Goal: Find contact information: Find contact information

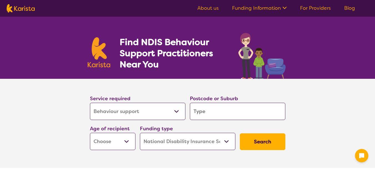
select select "Behaviour support"
select select "NDIS"
select select "Behaviour support"
select select "NDIS"
drag, startPoint x: 0, startPoint y: 0, endPoint x: 162, endPoint y: 105, distance: 193.5
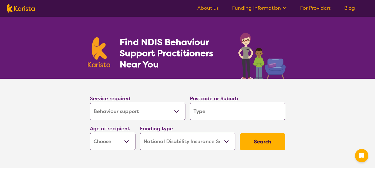
click at [162, 105] on select "Allied Health Assistant Assessment ([MEDICAL_DATA] or [MEDICAL_DATA]) Behaviour…" at bounding box center [138, 110] width 96 height 17
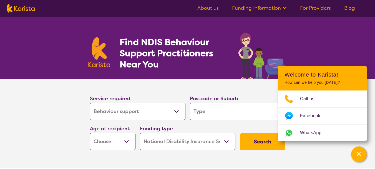
drag, startPoint x: 162, startPoint y: 105, endPoint x: 248, endPoint y: 114, distance: 86.5
click at [162, 105] on select "Allied Health Assistant Assessment ([MEDICAL_DATA] or [MEDICAL_DATA]) Behaviour…" at bounding box center [138, 110] width 96 height 17
click at [248, 114] on input "search" at bounding box center [238, 110] width 96 height 17
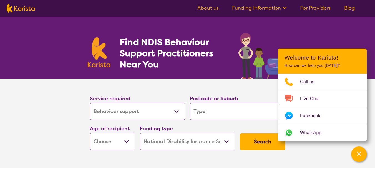
click at [248, 114] on input "search" at bounding box center [238, 110] width 96 height 17
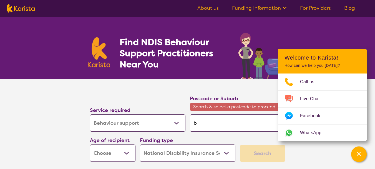
type input "b"
type input "be"
type input "ben"
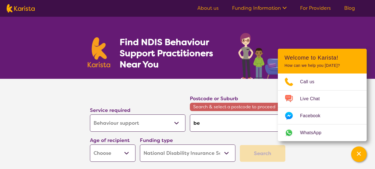
type input "ben"
type input "bent"
type input "bentl"
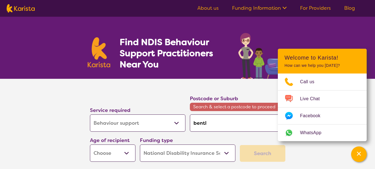
type input "[PERSON_NAME]"
type input "bentley"
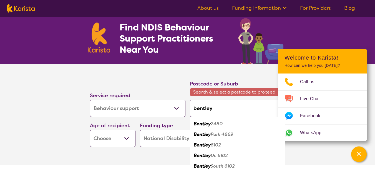
scroll to position [28, 0]
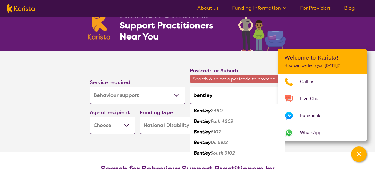
click at [209, 128] on div "Bentley 6102" at bounding box center [238, 131] width 90 height 11
type input "6102"
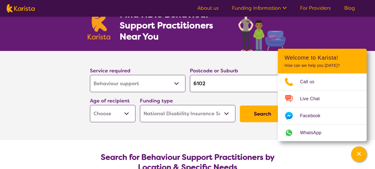
click at [116, 112] on select "Early Childhood - 0 to 9 Child - 10 to 11 Adolescent - 12 to 17 Adult - 18 to 6…" at bounding box center [113, 113] width 46 height 17
select select "AS"
click at [90, 105] on select "Early Childhood - 0 to 9 Child - 10 to 11 Adolescent - 12 to 17 Adult - 18 to 6…" at bounding box center [113, 113] width 46 height 17
select select "AS"
click at [189, 116] on select "Home Care Package (HCP) National Disability Insurance Scheme (NDIS) I don't know" at bounding box center [188, 113] width 96 height 17
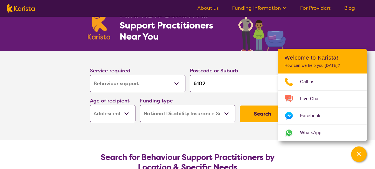
select select "i-don-t-know"
click at [140, 105] on select "Home Care Package (HCP) National Disability Insurance Scheme (NDIS) I don't know" at bounding box center [188, 113] width 96 height 17
select select "i-don-t-know"
click at [256, 117] on button "Search" at bounding box center [263, 113] width 46 height 17
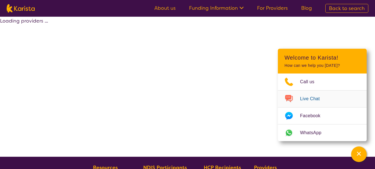
select select "Behaviour support"
select select "AS"
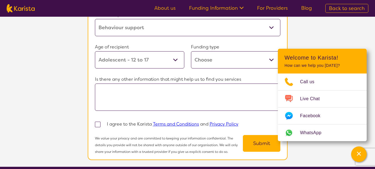
scroll to position [528, 0]
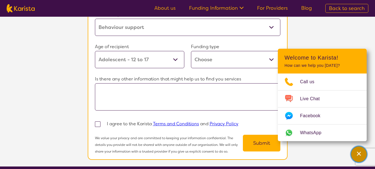
click at [358, 151] on icon "Channel Menu" at bounding box center [359, 153] width 6 height 6
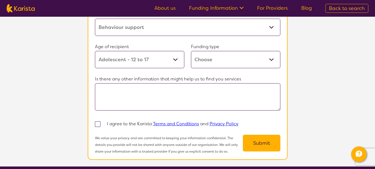
click at [328, 63] on section "Tell us more Our Client Services team are experienced in finding and connecting…" at bounding box center [187, 6] width 375 height 319
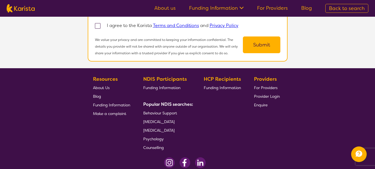
scroll to position [654, 0]
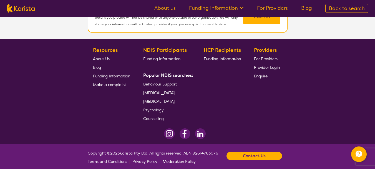
click at [262, 151] on b "Contact Us" at bounding box center [254, 155] width 23 height 8
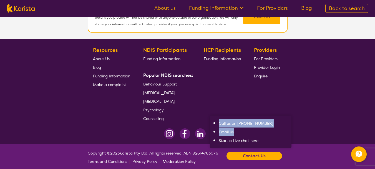
drag, startPoint x: 257, startPoint y: 128, endPoint x: 220, endPoint y: 120, distance: 38.1
click at [220, 120] on ul "Call us on [PHONE_NUMBER] Email us Start a Live chat here" at bounding box center [250, 132] width 75 height 26
copy ul "Call us on [PHONE_NUMBER] Email us"
click at [228, 129] on link "Email us" at bounding box center [226, 131] width 15 height 5
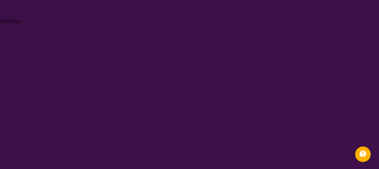
select select "Behaviour support"
select select "AS"
select select "NDIS"
select select "Behaviour support"
select select "AS"
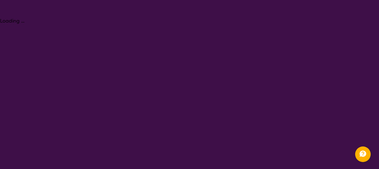
select select "NDIS"
